Goal: Consume media (video, audio): Consume media (video, audio)

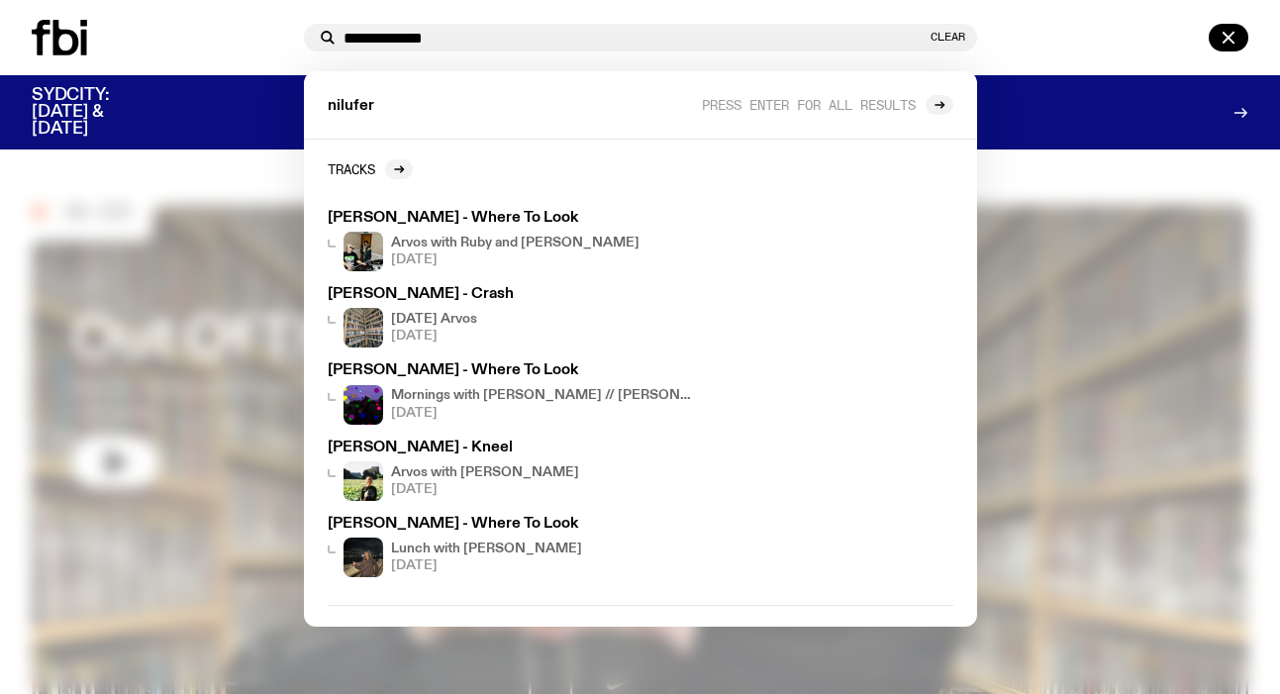
type input "**********"
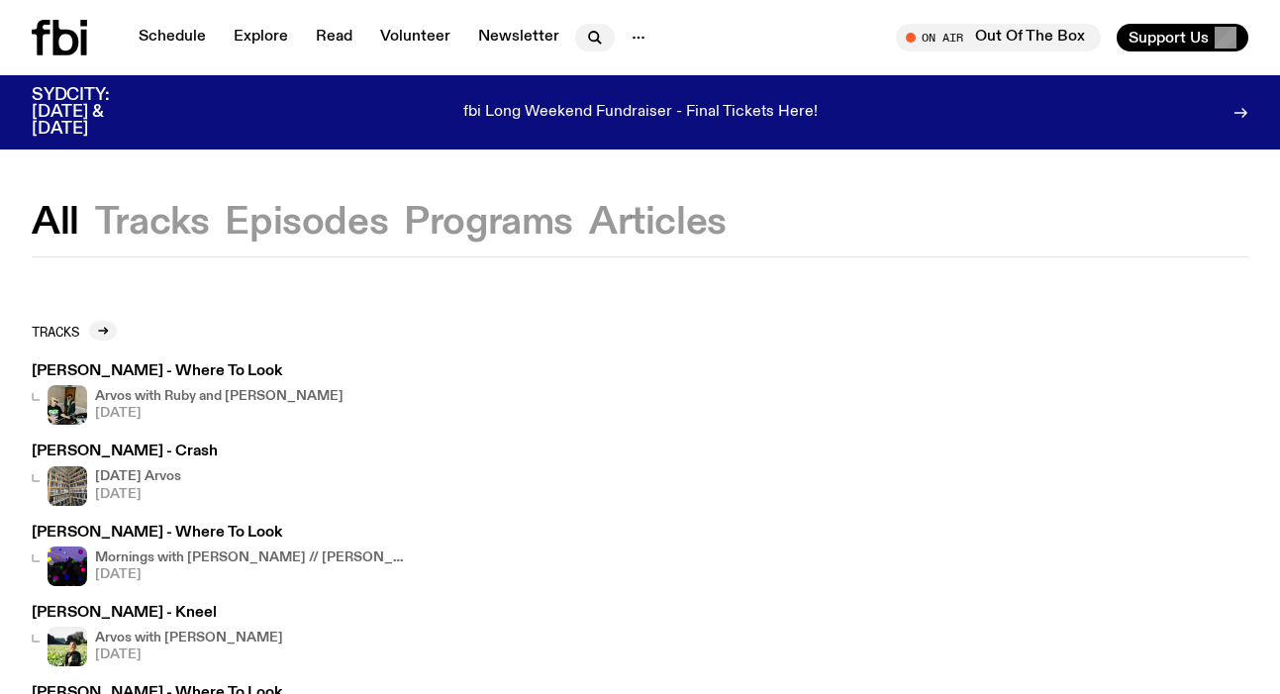
click at [574, 26] on nav "Schedule Explore Read Volunteer Newsletter" at bounding box center [393, 38] width 532 height 28
click at [583, 28] on icon "button" at bounding box center [595, 38] width 24 height 24
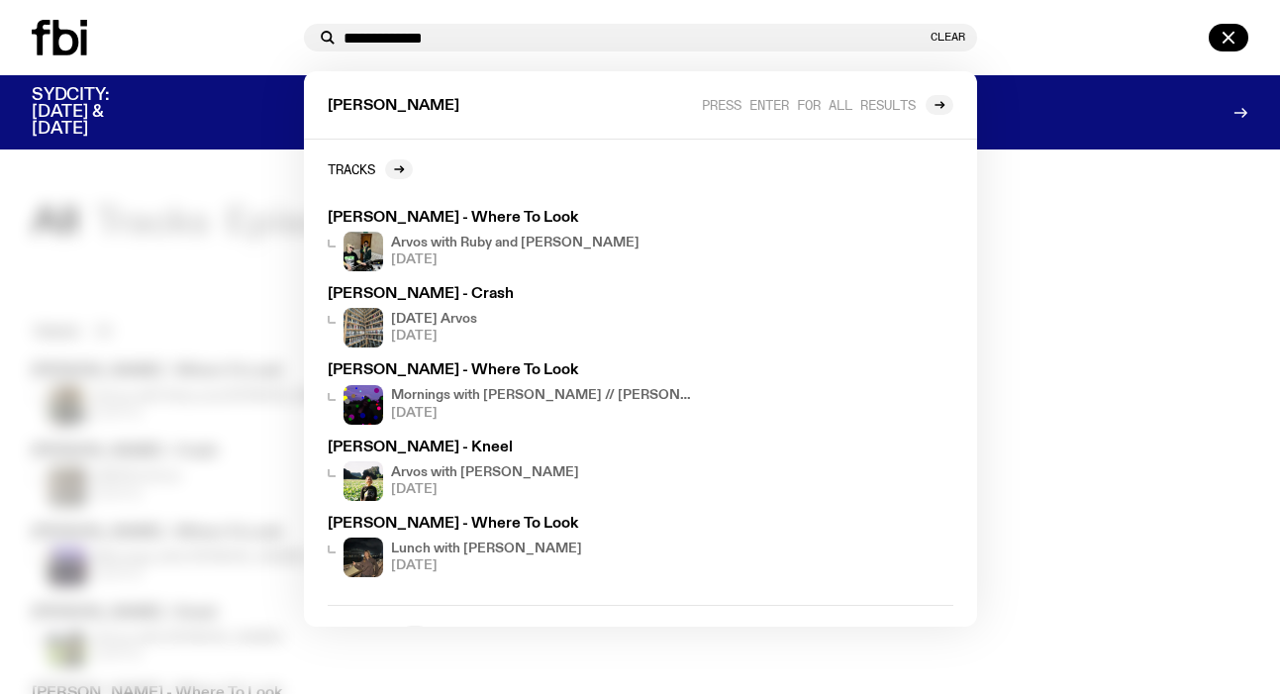
type input "**********"
click at [1096, 488] on div at bounding box center [640, 347] width 1280 height 694
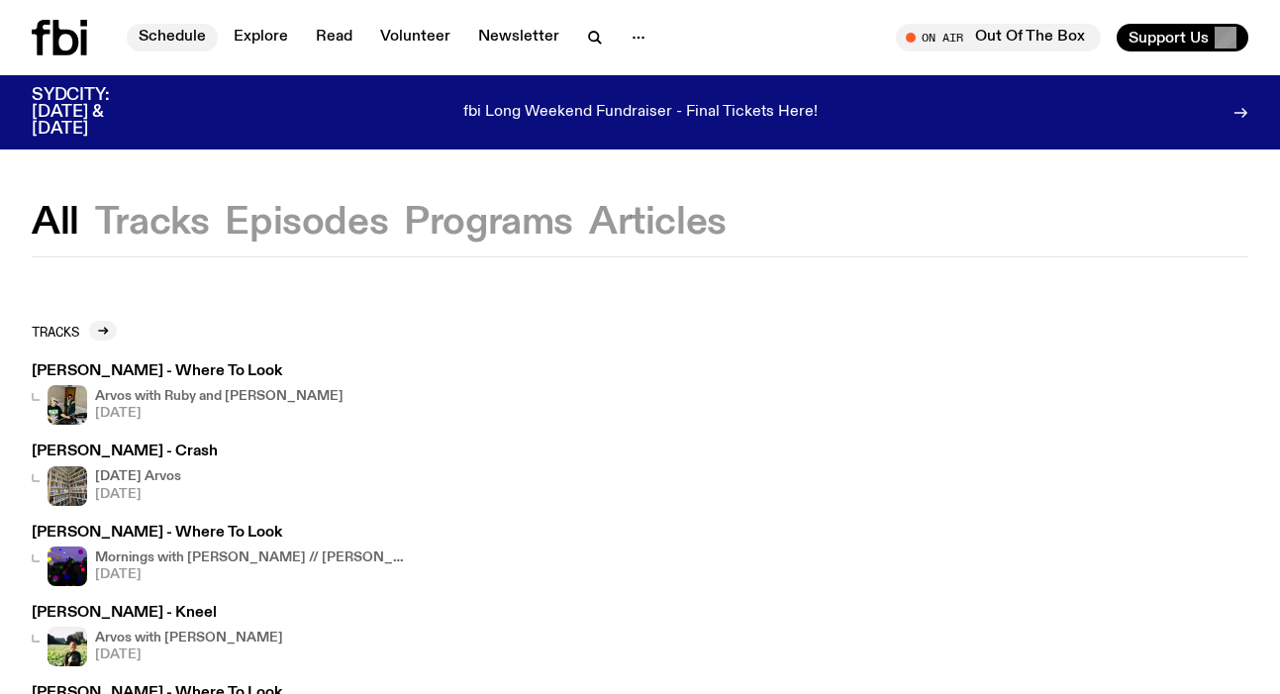
click at [133, 39] on link "Schedule" at bounding box center [172, 38] width 91 height 28
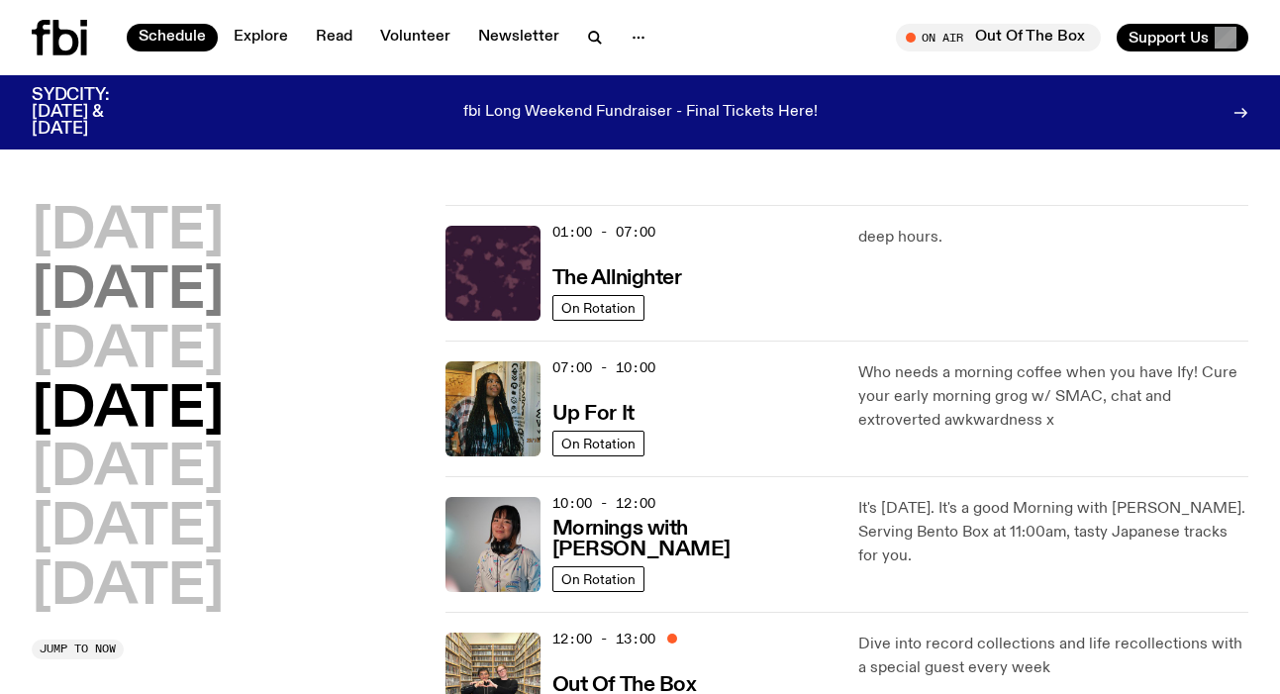
click at [155, 287] on h2 "[DATE]" at bounding box center [128, 291] width 192 height 55
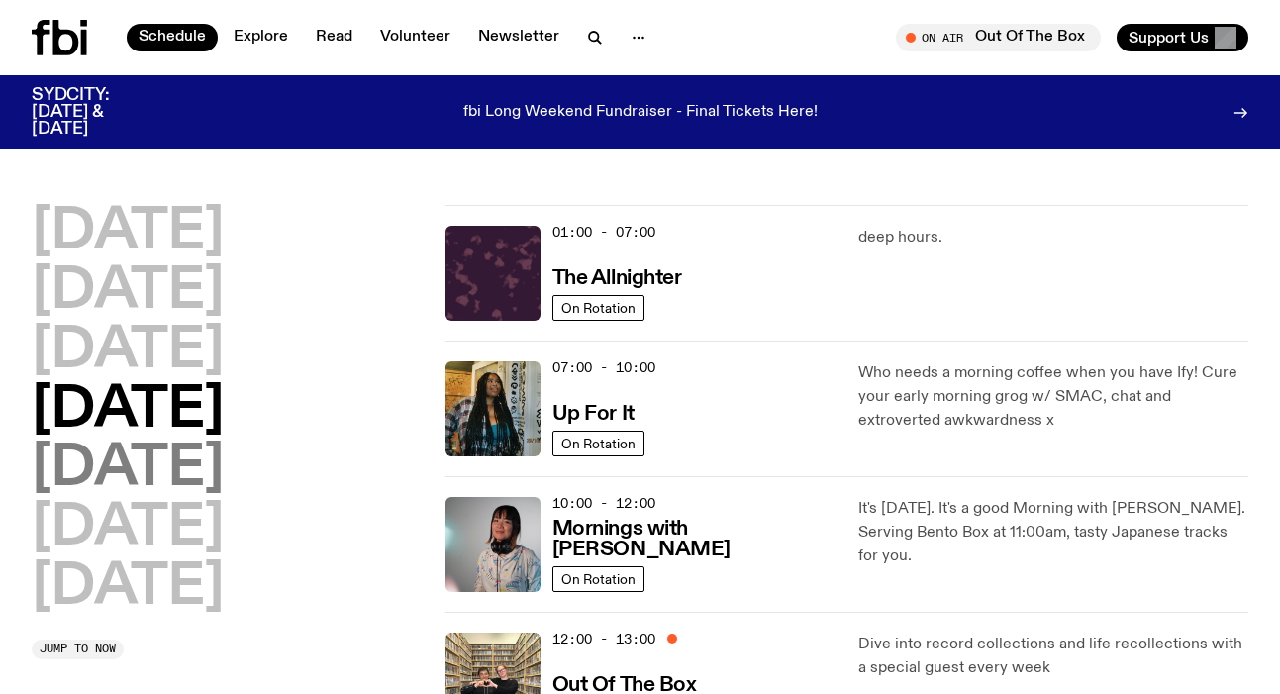
scroll to position [55, 0]
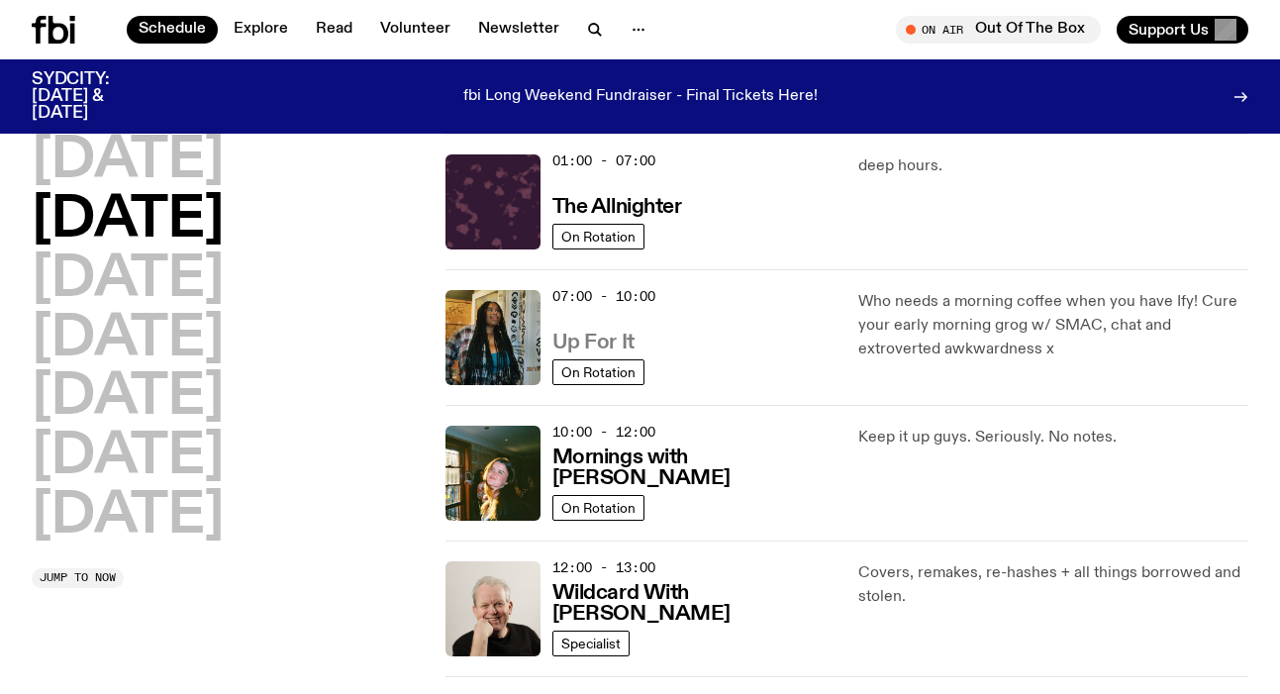
click at [605, 342] on h3 "Up For It" at bounding box center [593, 343] width 82 height 21
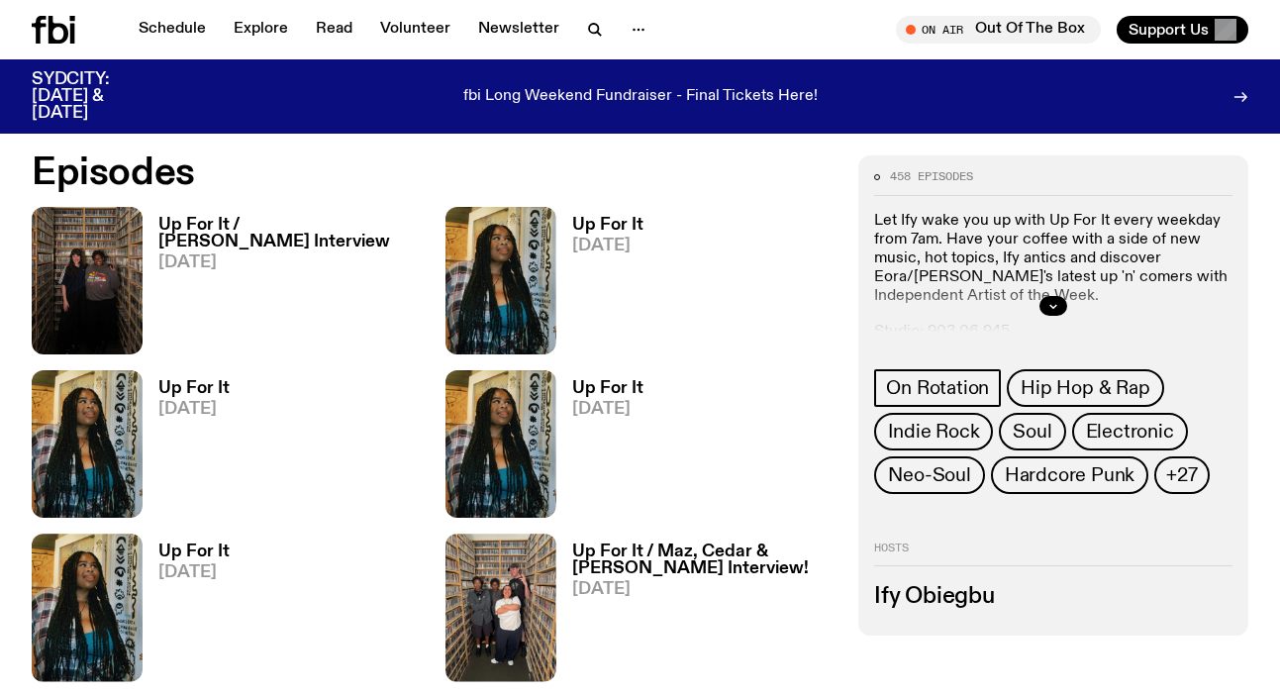
scroll to position [850, 0]
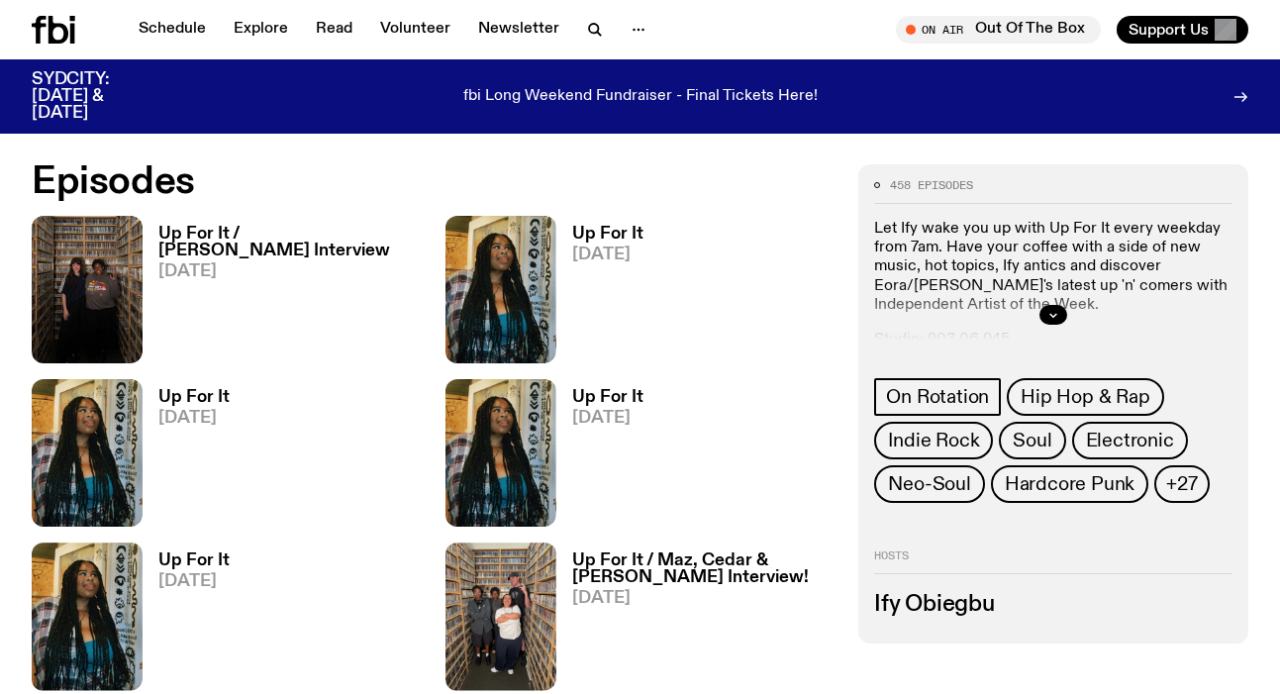
click at [193, 427] on span "[DATE]" at bounding box center [193, 418] width 71 height 17
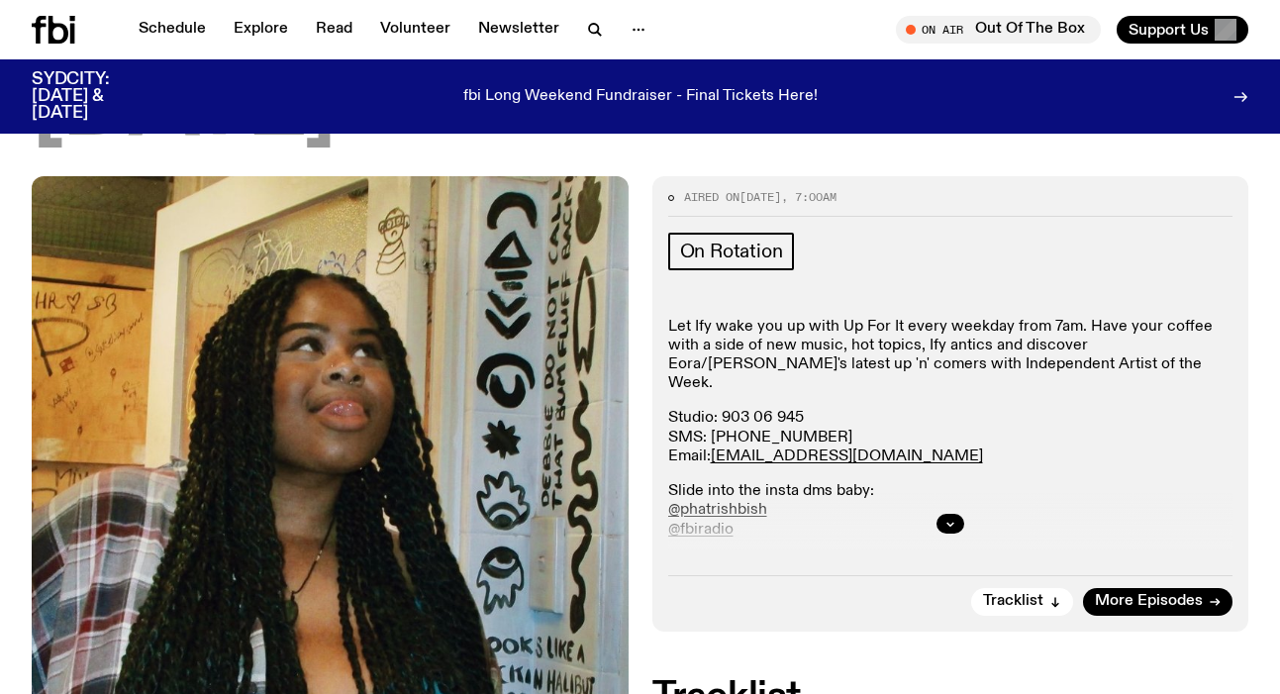
scroll to position [299, 0]
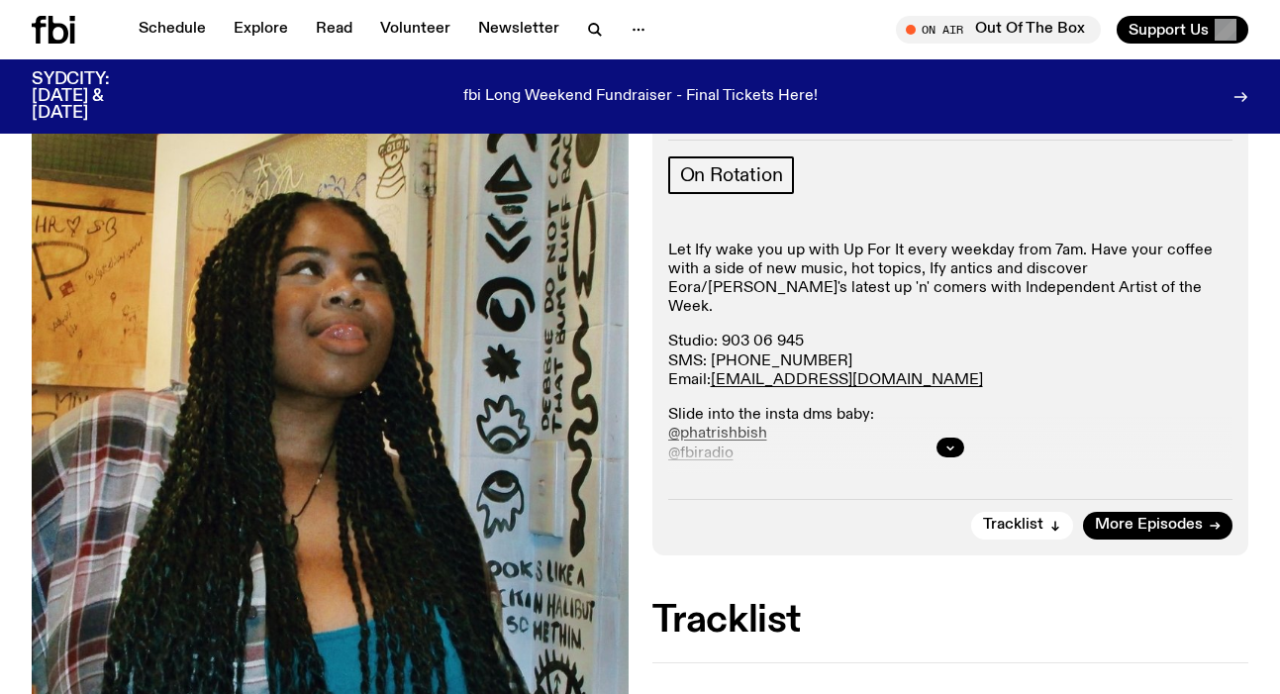
click at [933, 442] on div at bounding box center [950, 447] width 565 height 63
click at [939, 444] on button "button" at bounding box center [951, 448] width 28 height 20
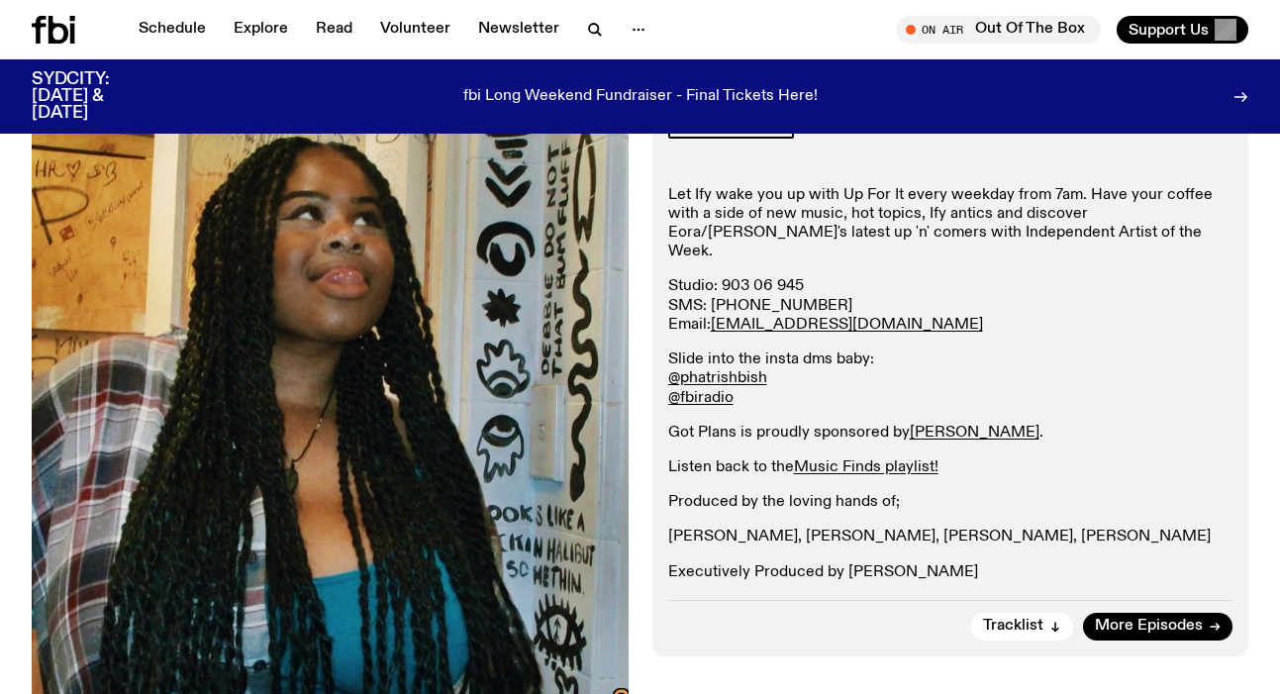
scroll to position [353, 0]
